Goal: Task Accomplishment & Management: Use online tool/utility

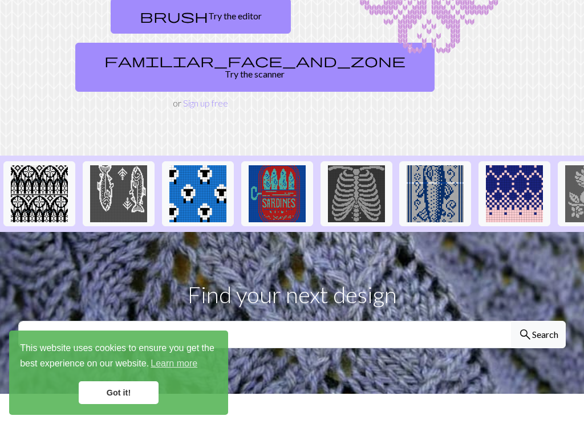
scroll to position [169, 0]
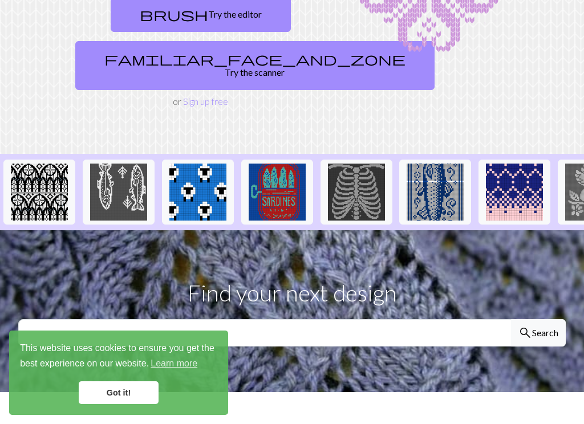
click at [136, 346] on link "Got it!" at bounding box center [119, 392] width 80 height 23
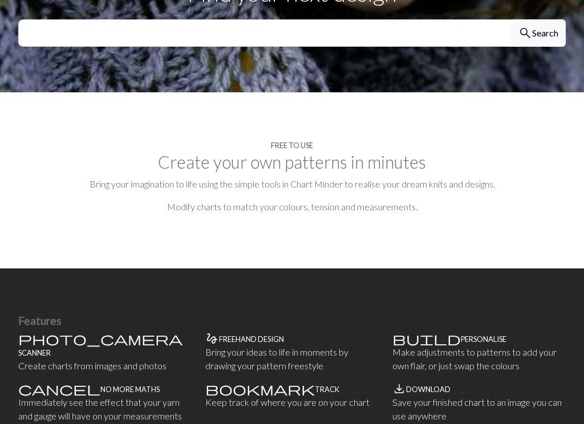
scroll to position [480, 0]
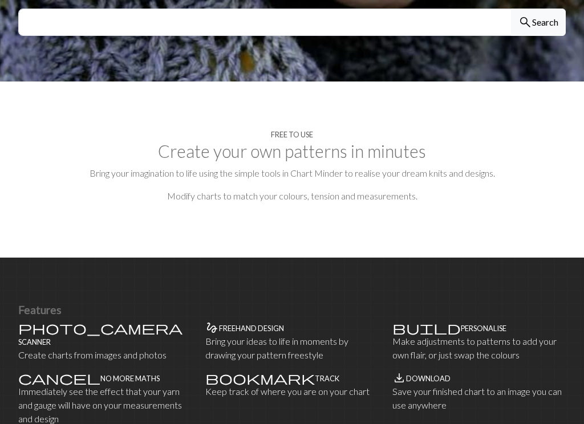
click at [39, 321] on div "photo_camera Scanner Create charts from images and photos" at bounding box center [104, 341] width 173 height 41
click at [92, 346] on p "Create charts from images and photos" at bounding box center [104, 355] width 173 height 14
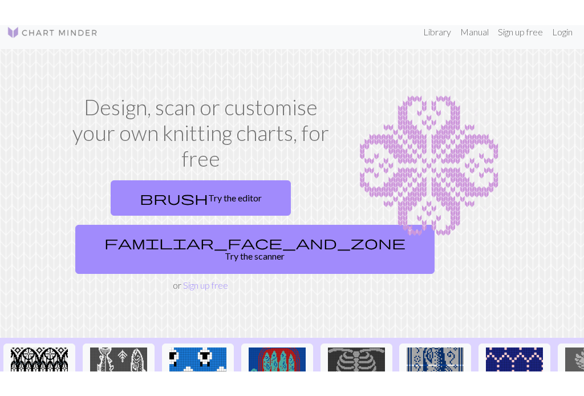
scroll to position [0, 0]
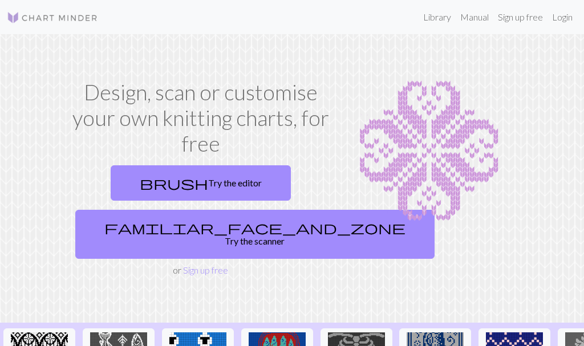
click at [515, 15] on link "Sign up free" at bounding box center [520, 17] width 54 height 23
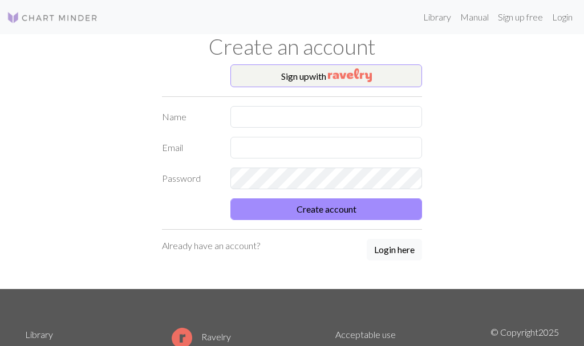
click at [400, 252] on button "Login here" at bounding box center [394, 250] width 55 height 22
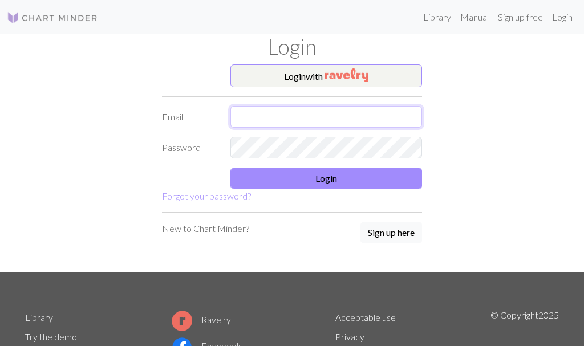
click at [253, 117] on input "text" at bounding box center [326, 117] width 192 height 22
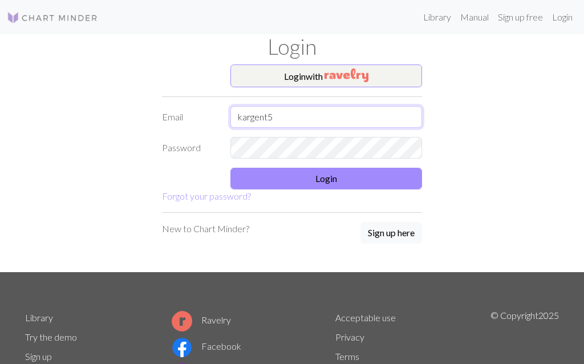
type input "kargent5@"
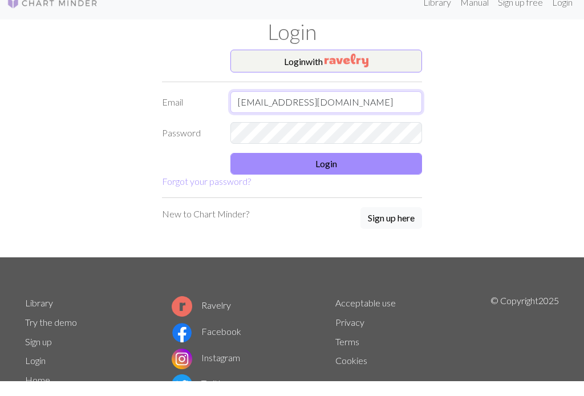
type input "kargent5@bigpond.com"
click at [501, 140] on div "Login with Email kargent5@bigpond.com Password Login Forgot your password? New …" at bounding box center [291, 168] width 547 height 208
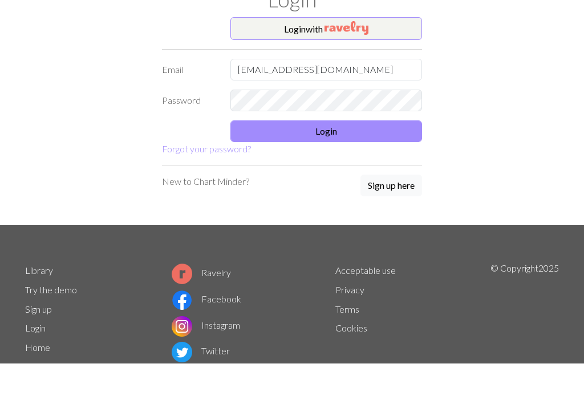
click at [334, 153] on button "Login" at bounding box center [326, 164] width 192 height 22
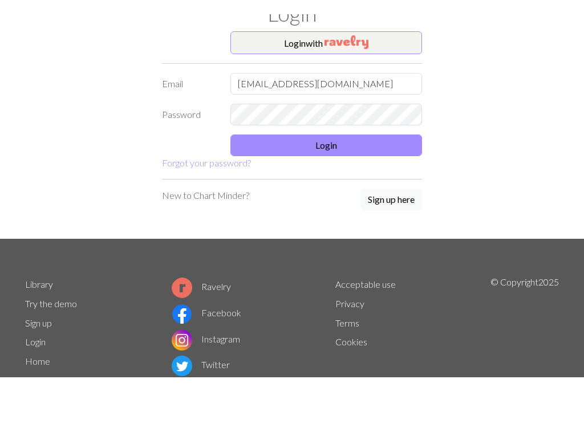
scroll to position [35, 0]
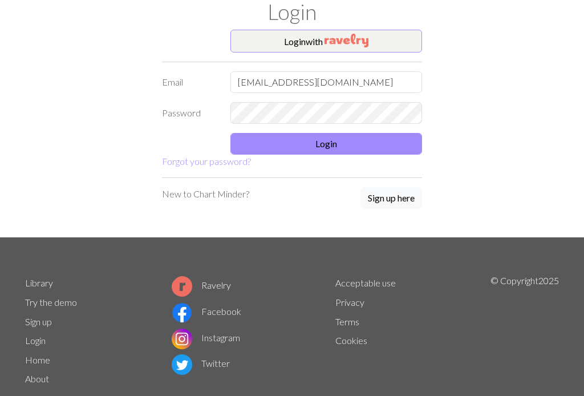
click at [333, 141] on button "Login" at bounding box center [326, 144] width 192 height 22
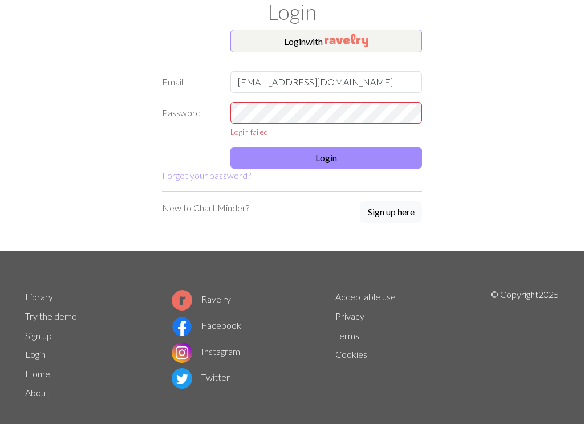
click at [213, 171] on link "Forgot your password?" at bounding box center [206, 175] width 89 height 11
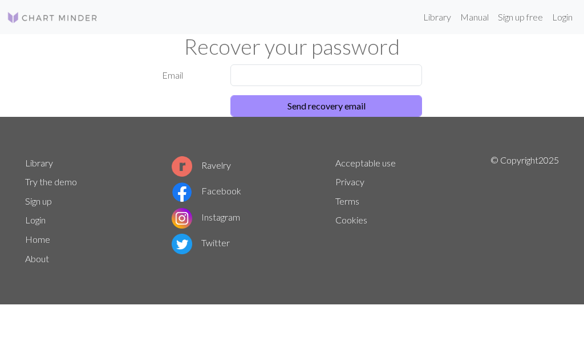
click at [350, 105] on button "Send recovery email" at bounding box center [326, 106] width 192 height 22
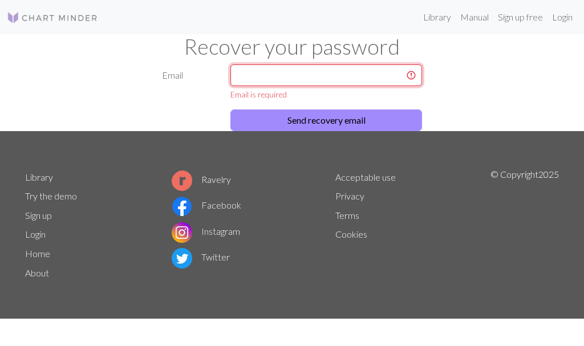
click at [259, 73] on input "text" at bounding box center [326, 75] width 192 height 22
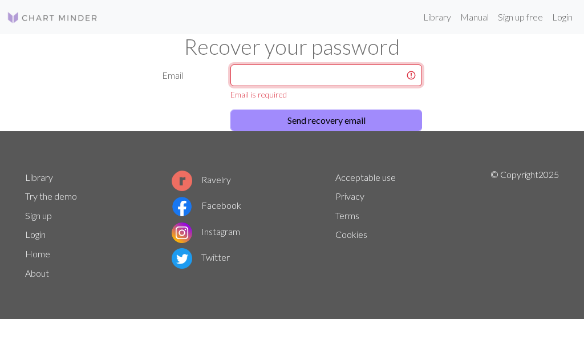
type input "K"
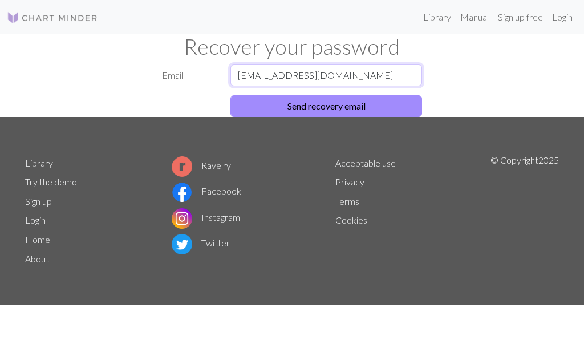
type input "kargent5@bigpond.com"
click at [346, 105] on button "Send recovery email" at bounding box center [326, 106] width 192 height 22
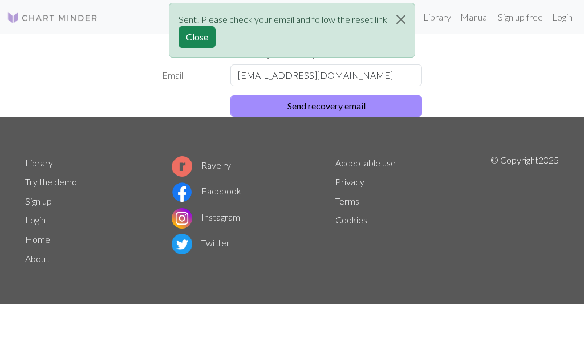
click at [200, 40] on button "Close" at bounding box center [196, 37] width 37 height 22
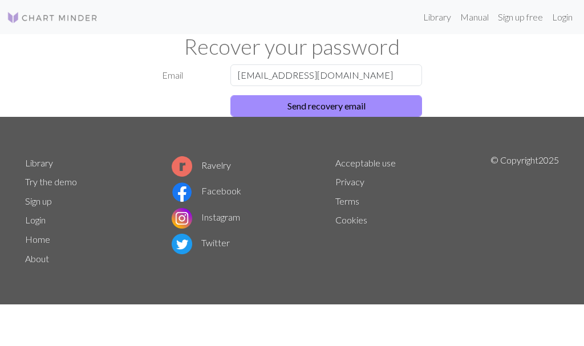
click at [360, 105] on button "Send recovery email" at bounding box center [326, 106] width 192 height 22
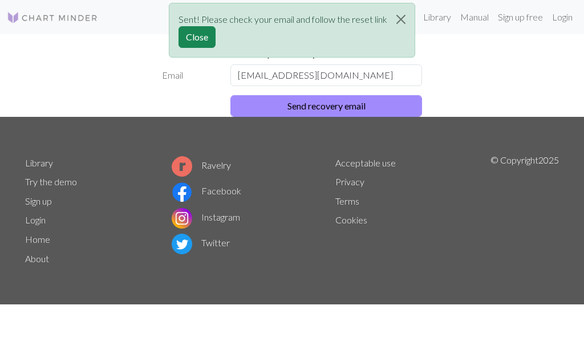
click at [200, 41] on button "Close" at bounding box center [196, 37] width 37 height 22
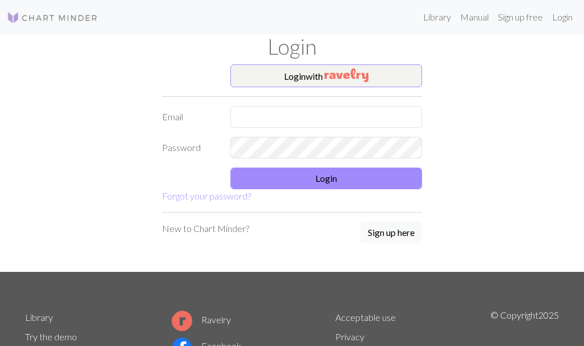
click at [238, 225] on p "New to Chart Minder?" at bounding box center [205, 229] width 87 height 14
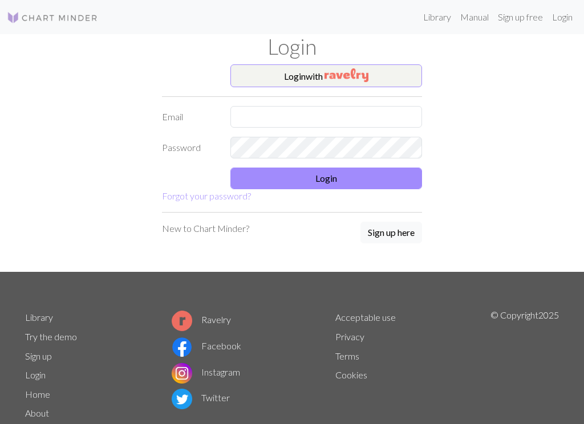
click at [398, 229] on button "Sign up here" at bounding box center [391, 233] width 62 height 22
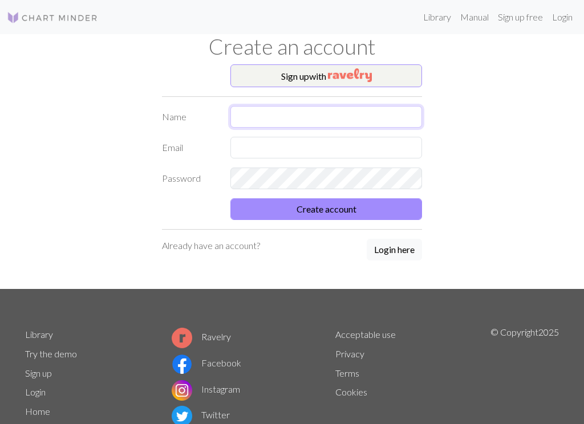
click at [259, 118] on input "text" at bounding box center [326, 117] width 192 height 22
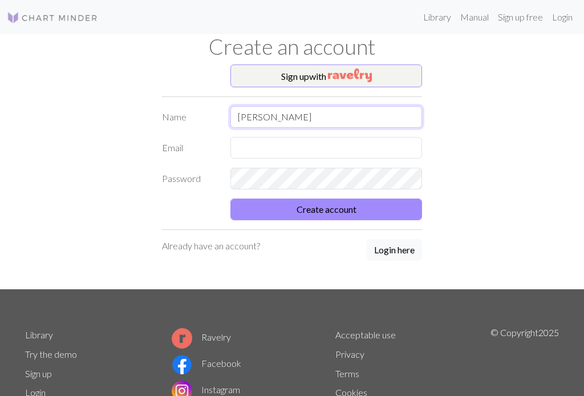
type input "[PERSON_NAME]"
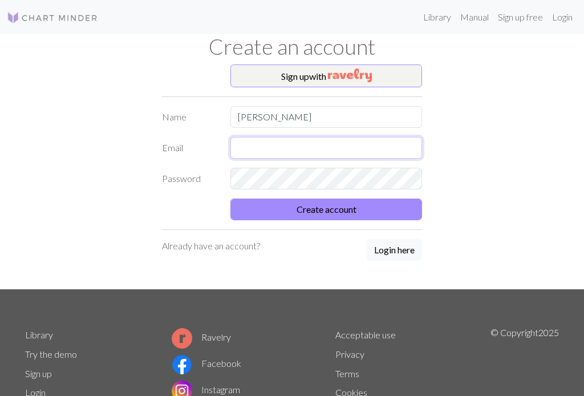
click at [252, 147] on input "text" at bounding box center [326, 148] width 192 height 22
type input "kargent5@bigpond.com"
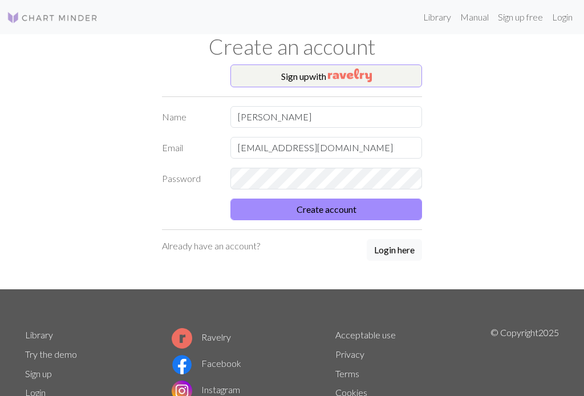
click at [557, 133] on div "Sign up with Name Kathy Email kargent5@bigpond.com Password Create account Alre…" at bounding box center [291, 176] width 547 height 225
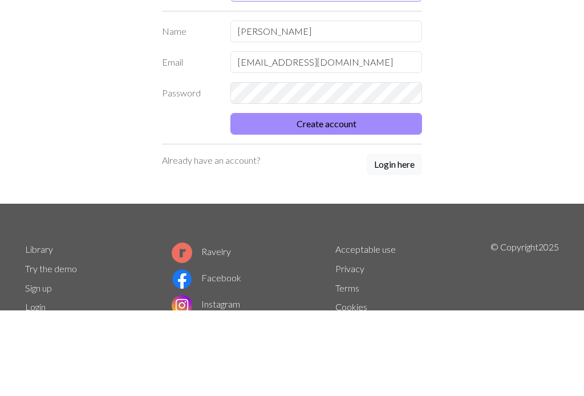
click at [331, 198] on button "Create account" at bounding box center [326, 209] width 192 height 22
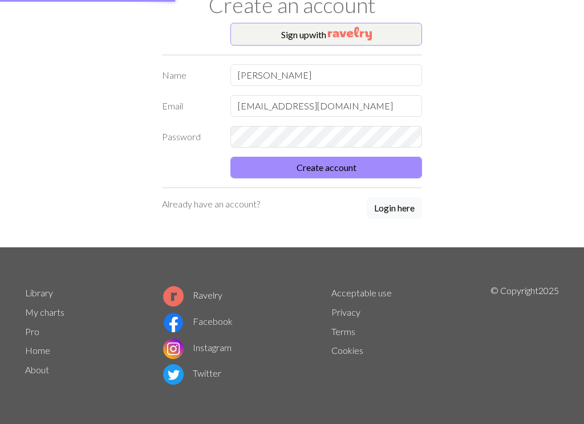
scroll to position [41, 0]
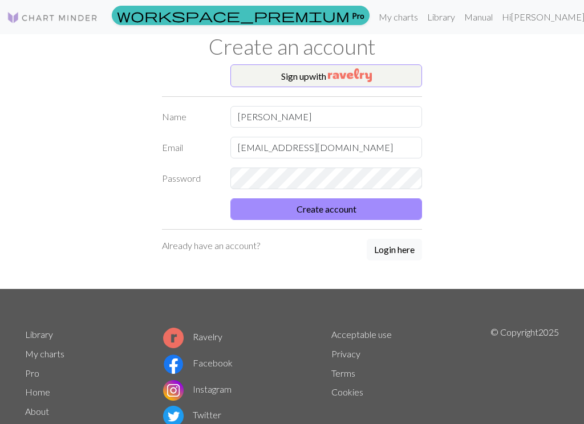
click at [400, 249] on button "Login here" at bounding box center [394, 250] width 55 height 22
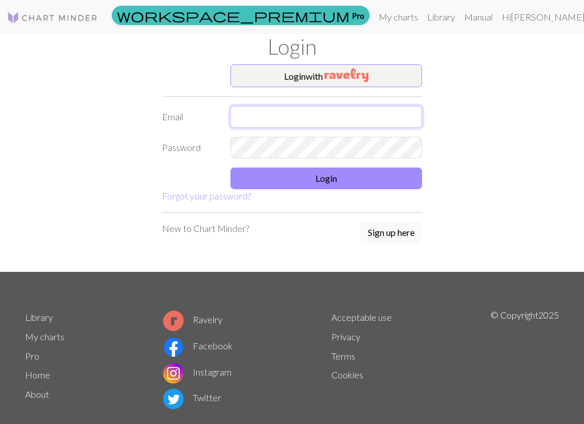
click at [249, 116] on input "text" at bounding box center [326, 117] width 192 height 22
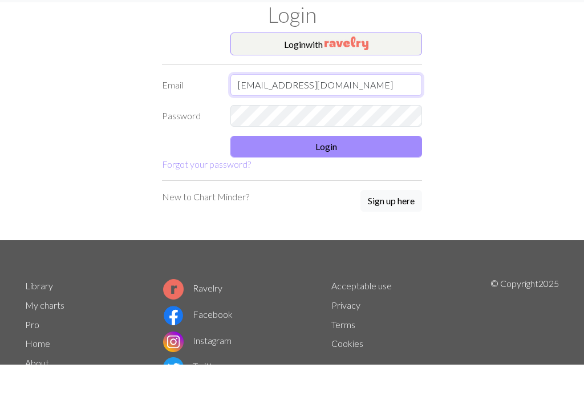
type input "kargent5@bigpond.com"
click at [333, 168] on button "Login" at bounding box center [326, 179] width 192 height 22
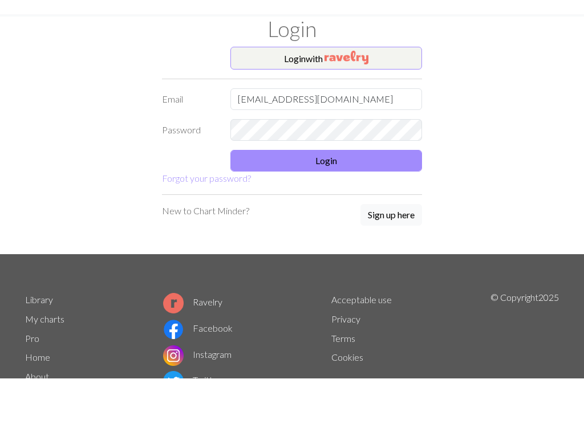
scroll to position [24, 0]
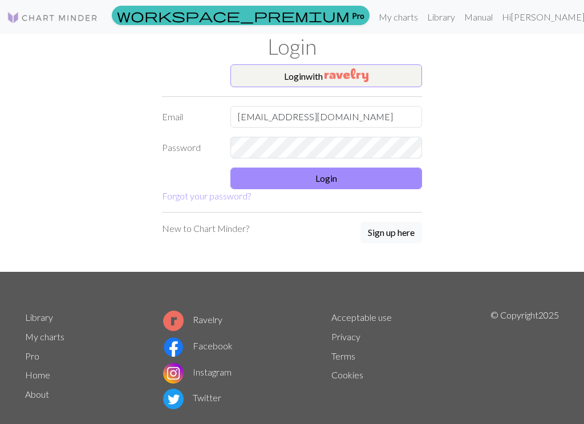
click at [332, 181] on button "Login" at bounding box center [326, 179] width 192 height 22
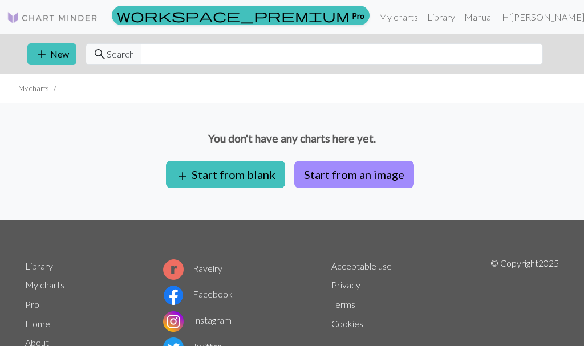
click at [423, 13] on link "My charts" at bounding box center [398, 17] width 48 height 23
click at [362, 173] on button "Start from an image" at bounding box center [354, 174] width 120 height 27
click at [358, 174] on button "Start from an image" at bounding box center [354, 174] width 120 height 27
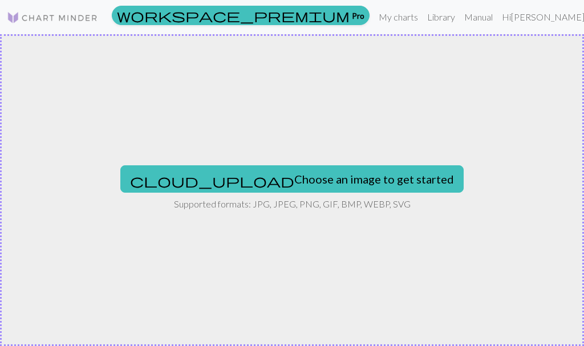
click at [314, 180] on button "cloud_upload Choose an image to get started" at bounding box center [291, 178] width 343 height 27
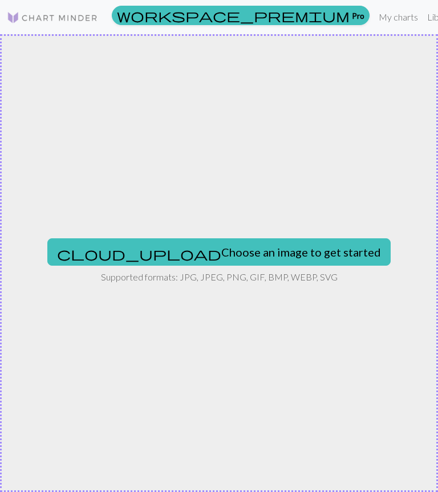
click at [279, 251] on button "cloud_upload Choose an image to get started" at bounding box center [218, 251] width 343 height 27
click at [286, 254] on button "cloud_upload Choose an image to get started" at bounding box center [218, 251] width 343 height 27
click at [374, 21] on link "My charts" at bounding box center [398, 17] width 48 height 23
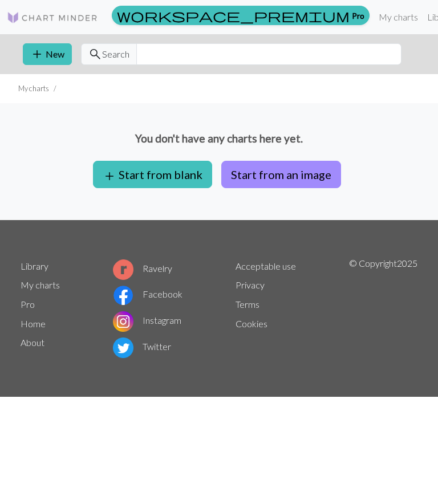
click at [300, 173] on button "Start from an image" at bounding box center [281, 174] width 120 height 27
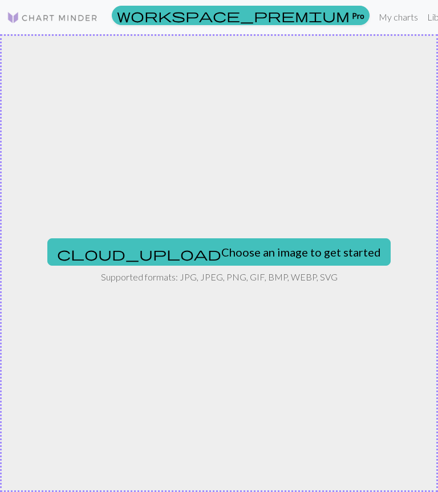
click at [430, 346] on div "cloud_upload Choose an image to get started Supported formats: JPG, JPEG, PNG, …" at bounding box center [219, 263] width 438 height 458
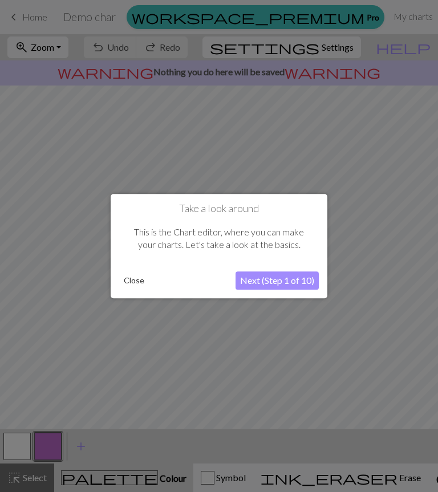
click at [135, 278] on button "Close" at bounding box center [134, 280] width 30 height 17
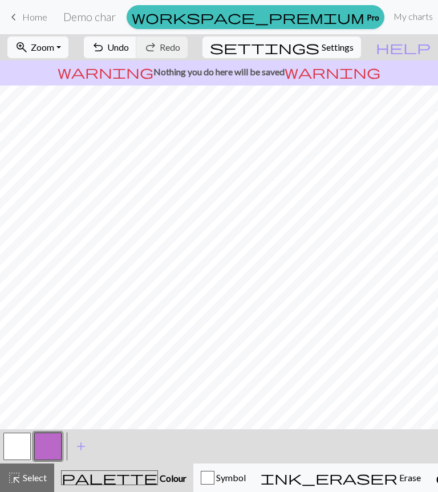
click at [15, 450] on button "button" at bounding box center [16, 446] width 27 height 27
click at [116, 17] on h2 "Demo chart" at bounding box center [89, 16] width 52 height 13
click at [389, 19] on link "My charts" at bounding box center [413, 16] width 48 height 23
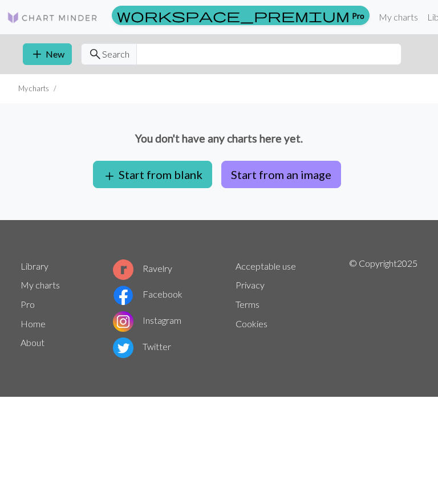
click at [182, 172] on button "add Start from blank" at bounding box center [152, 174] width 119 height 27
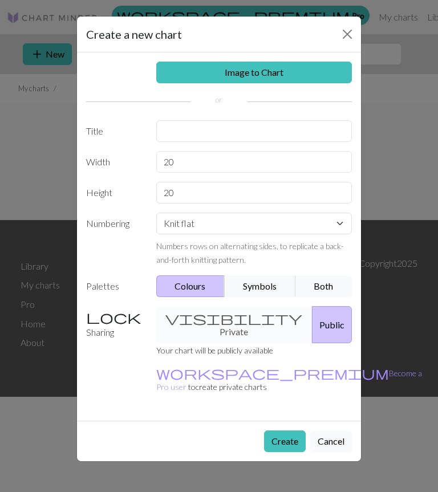
click at [207, 315] on div "visibility Private Public" at bounding box center [254, 324] width 210 height 37
click at [179, 131] on input "text" at bounding box center [254, 131] width 196 height 22
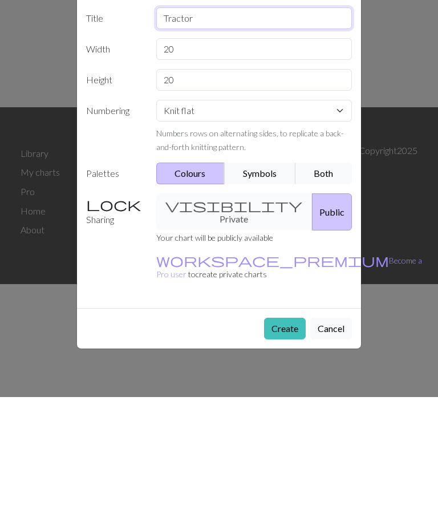
type input "Tractor"
click at [285, 431] on button "Create" at bounding box center [285, 442] width 42 height 22
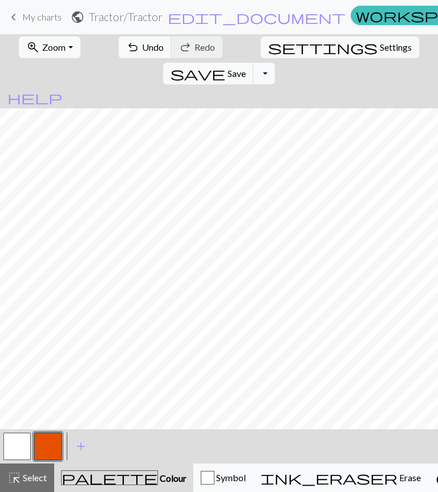
click at [163, 17] on h2 "Tractor / Tractor" at bounding box center [126, 16] width 74 height 13
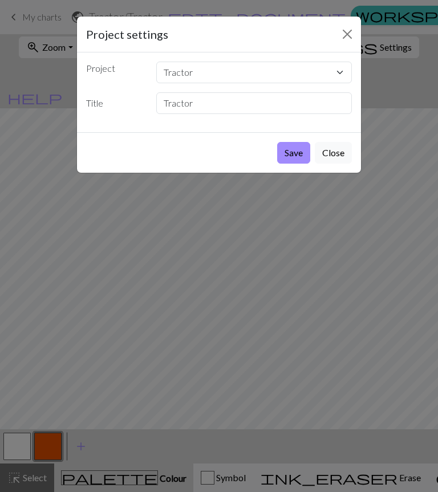
click at [297, 152] on button "Save" at bounding box center [293, 153] width 33 height 22
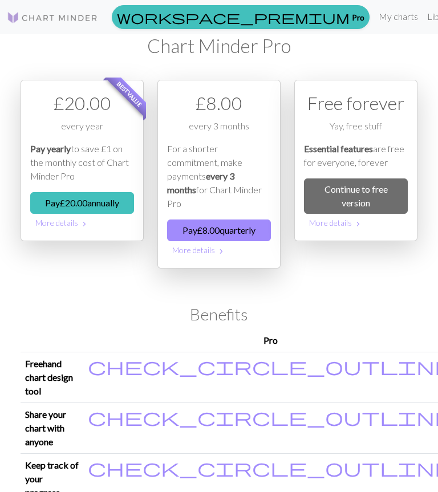
click at [83, 331] on th at bounding box center [52, 340] width 63 height 23
